Goal: Task Accomplishment & Management: Manage account settings

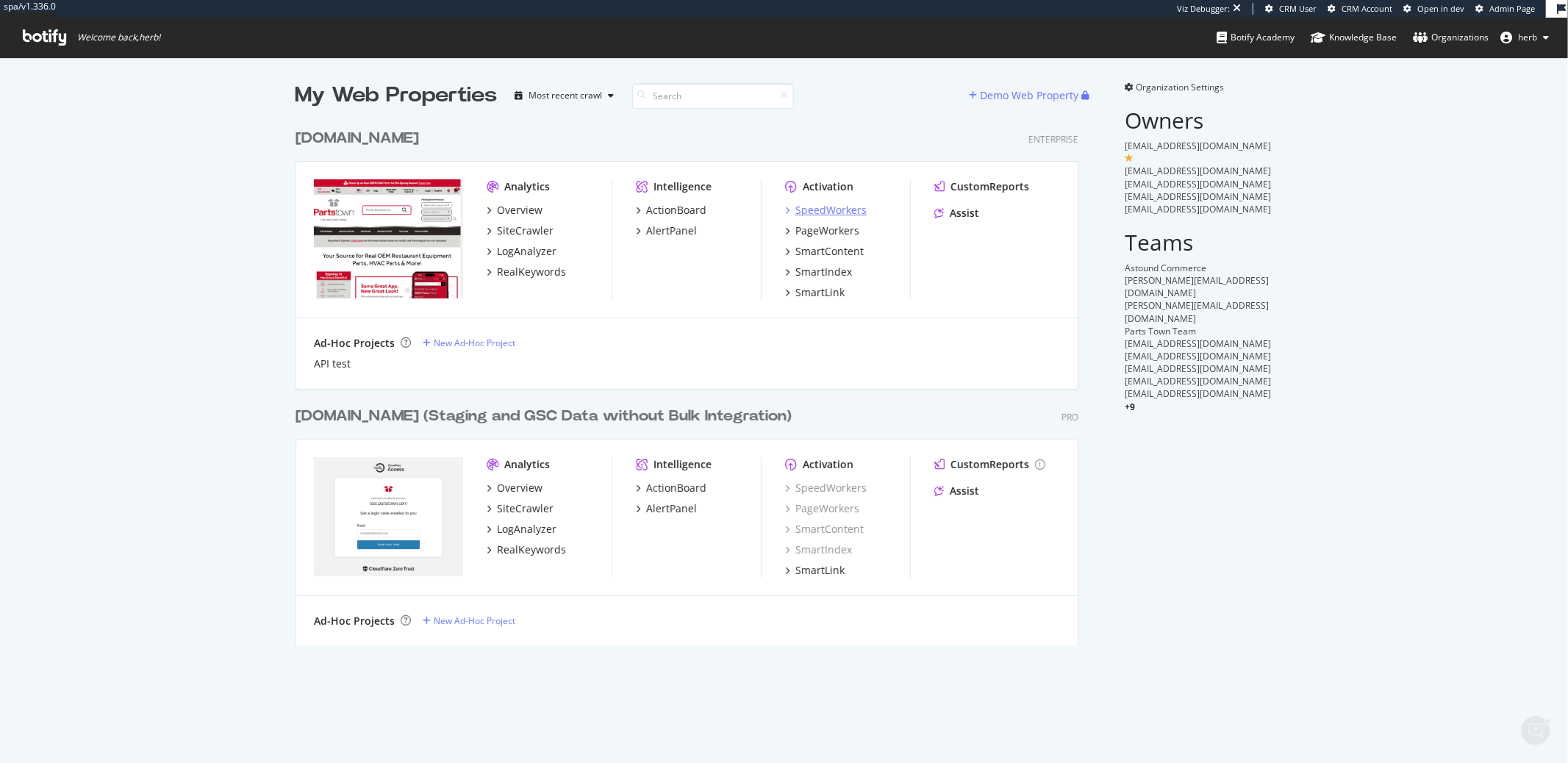
click at [806, 203] on div "SpeedWorkers" at bounding box center [831, 210] width 71 height 14
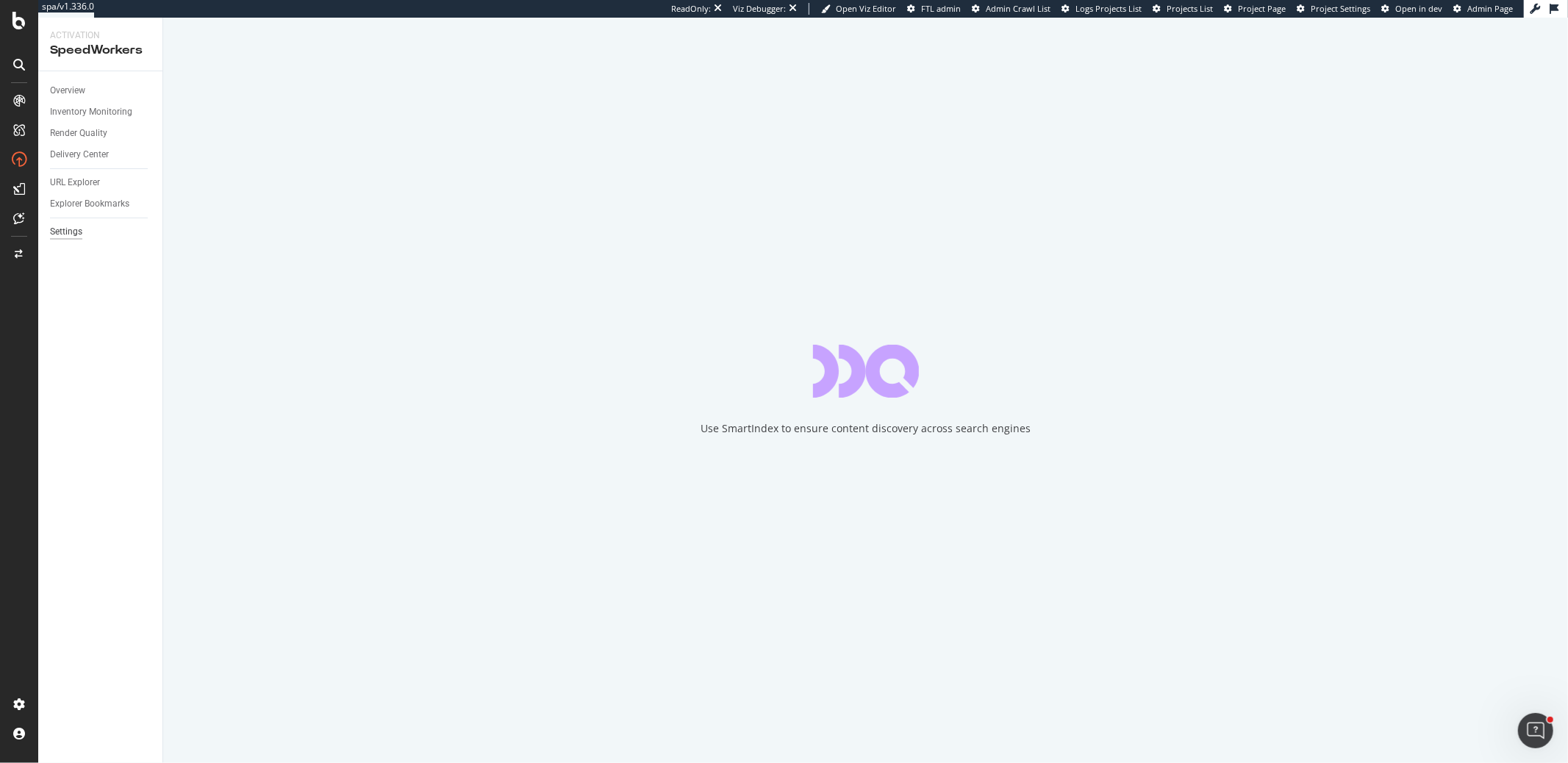
click at [78, 233] on div "Settings" at bounding box center [66, 231] width 32 height 15
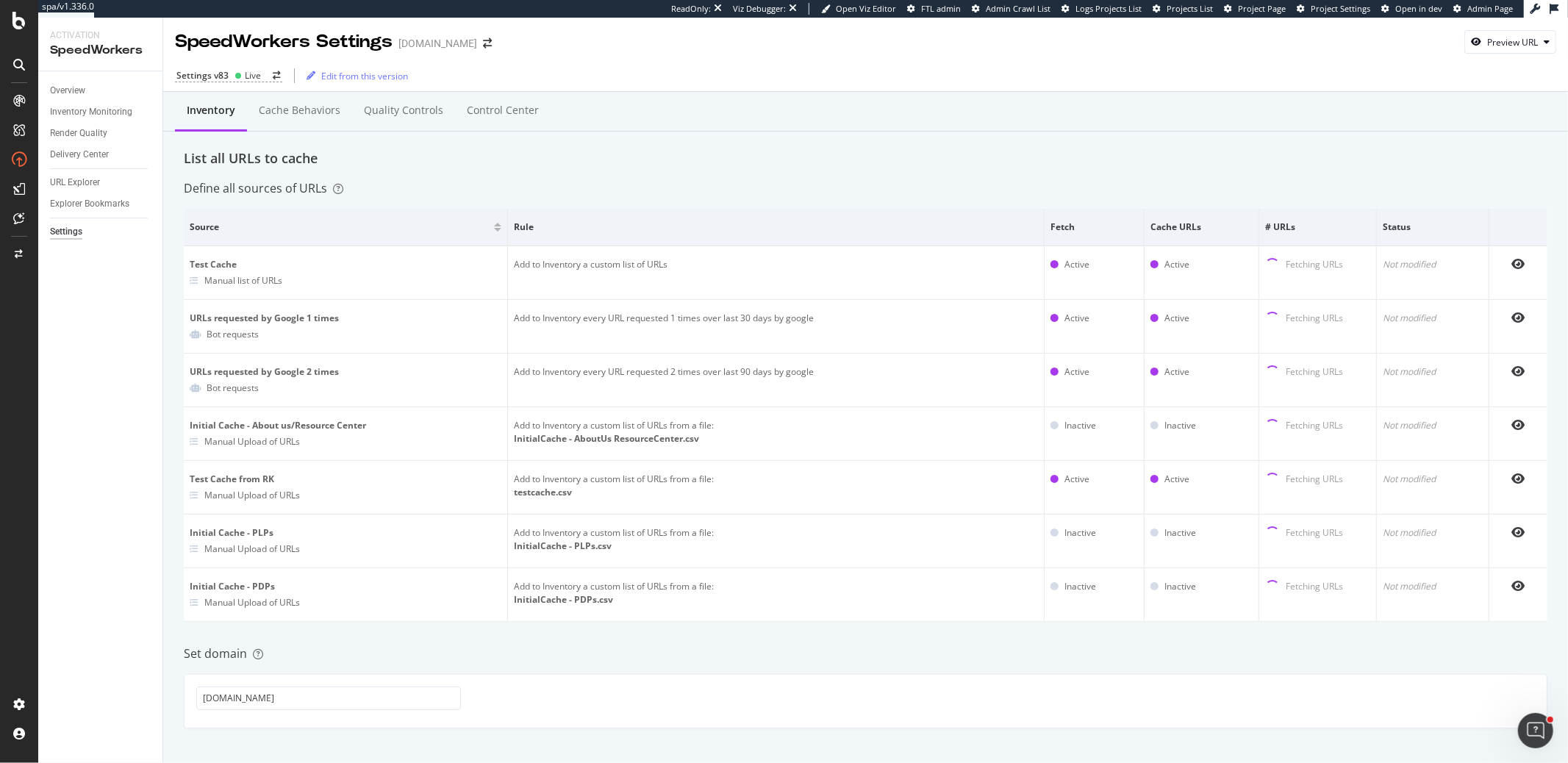
scroll to position [1, 0]
click at [286, 119] on div "Cache behaviors" at bounding box center [300, 110] width 105 height 40
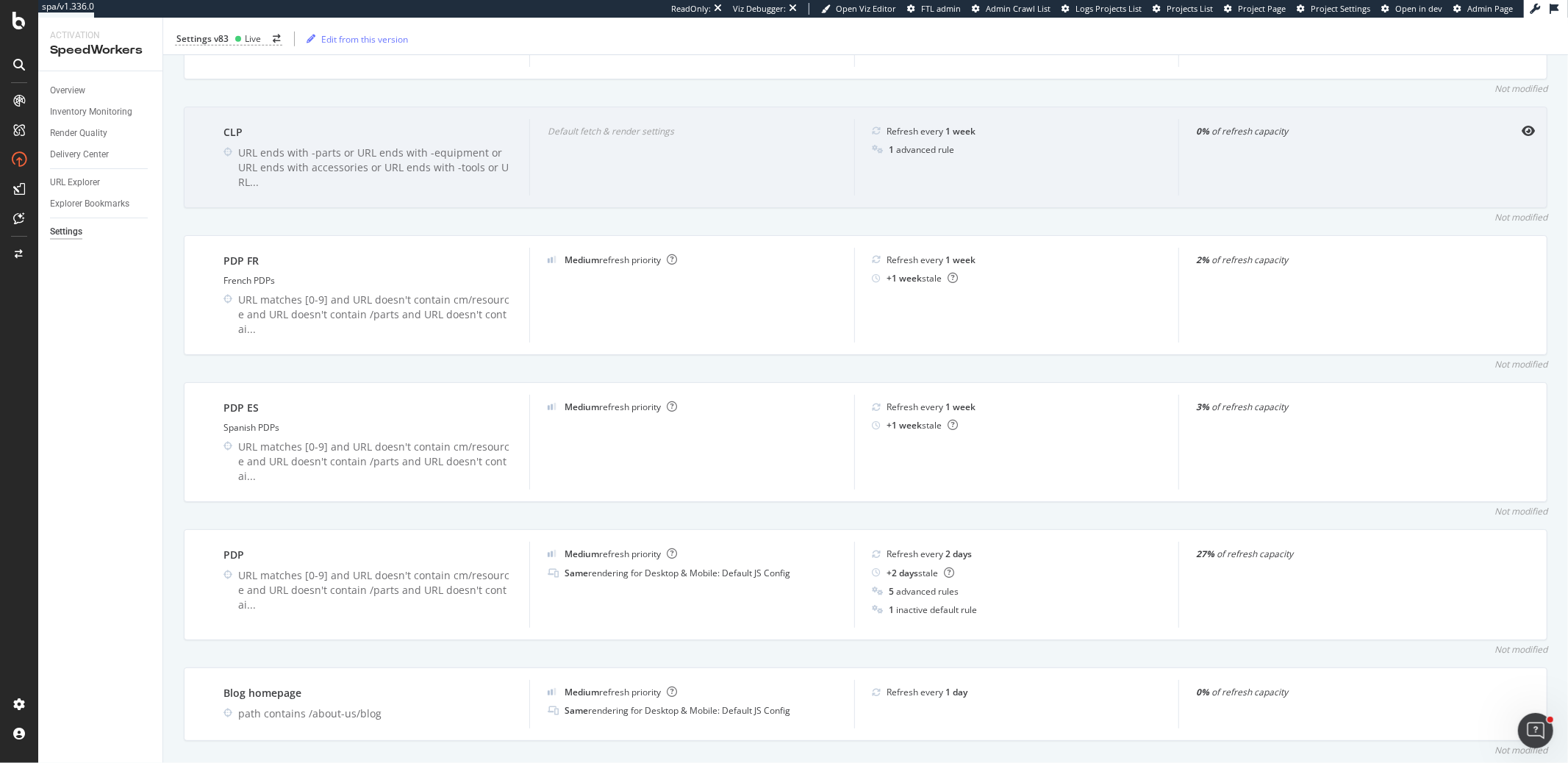
scroll to position [848, 0]
